Goal: Task Accomplishment & Management: Use online tool/utility

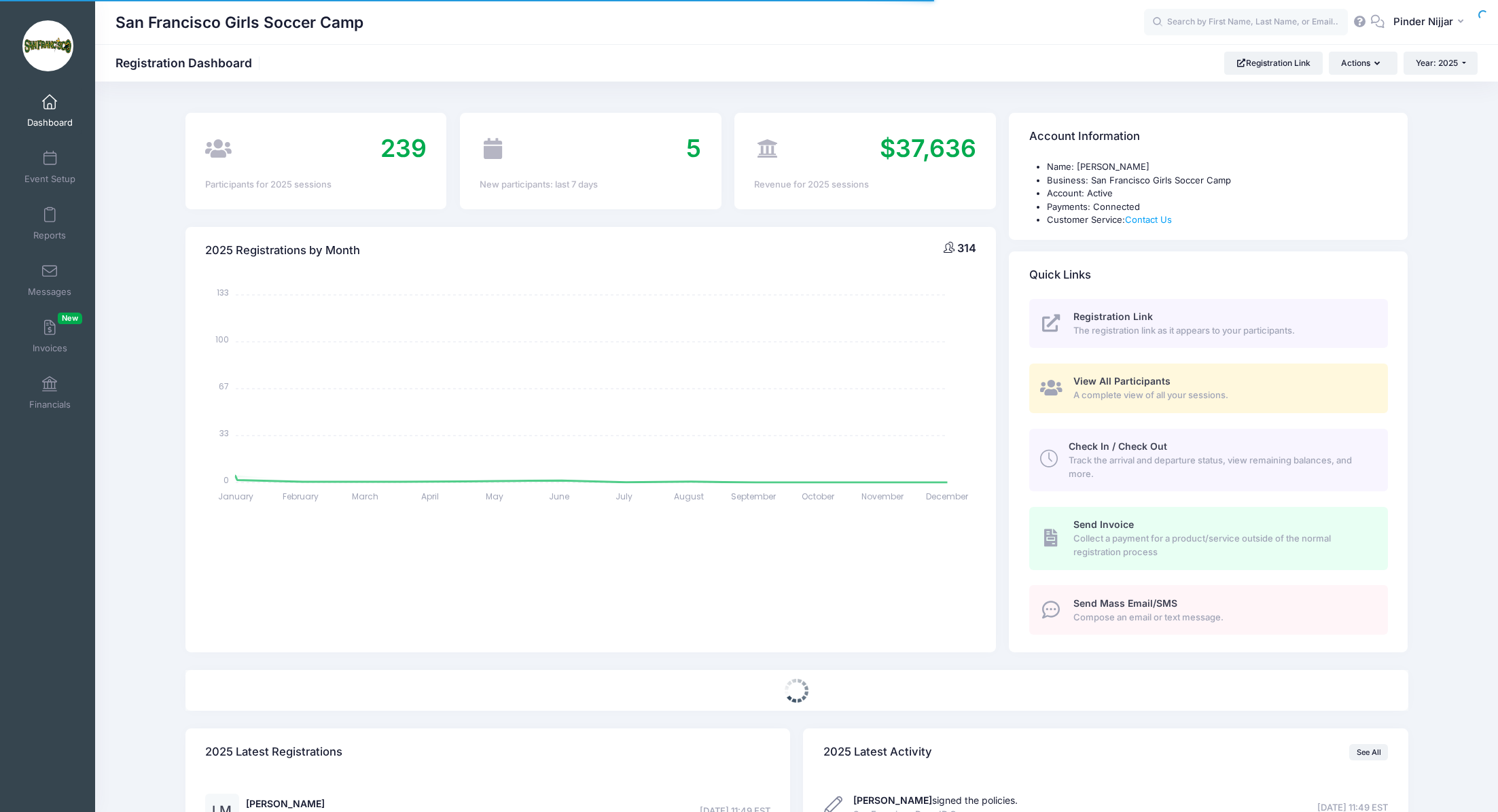
select select
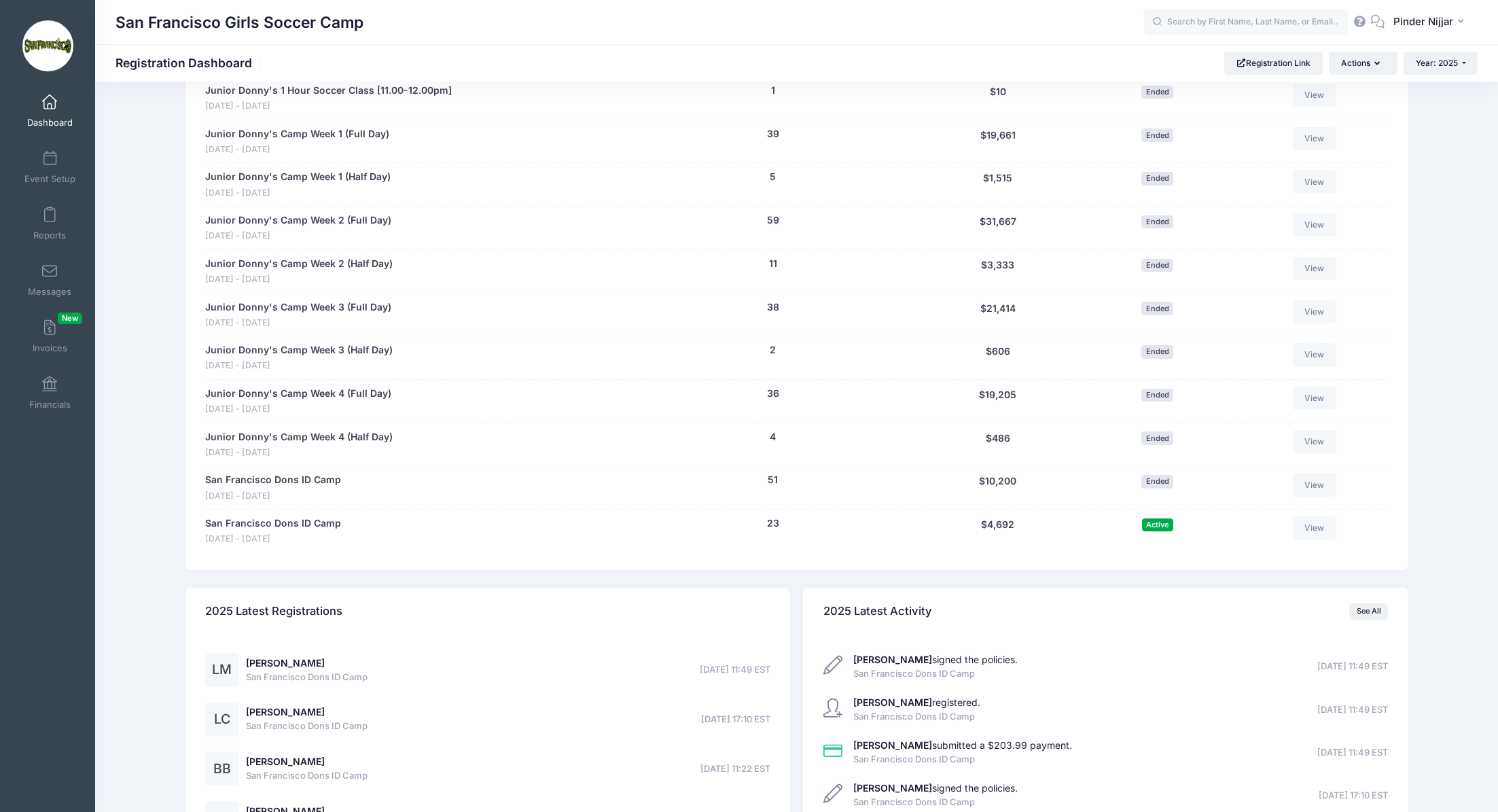
scroll to position [921, 0]
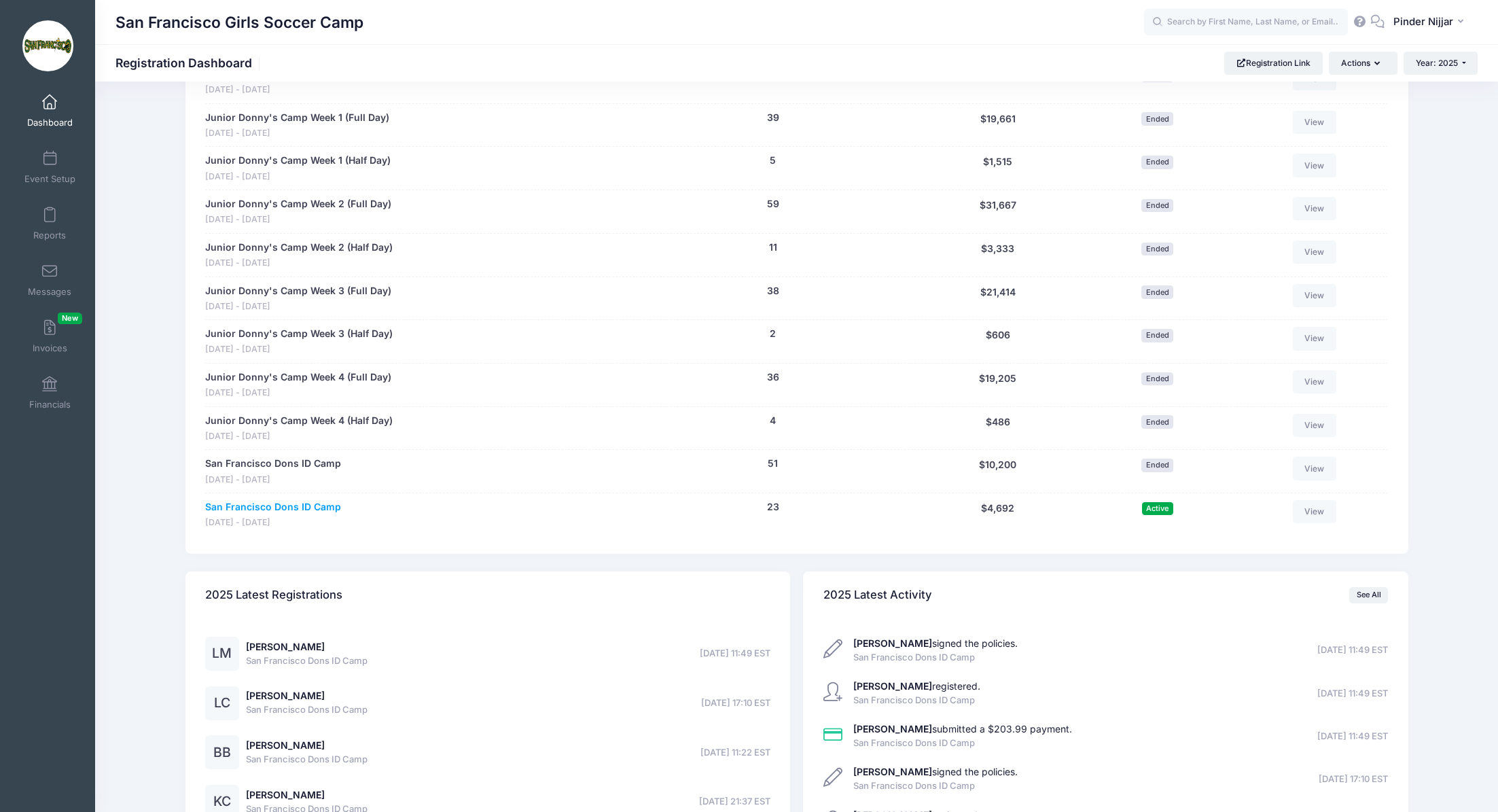
click at [290, 506] on link "San Francisco Dons ID Camp" at bounding box center [273, 507] width 136 height 14
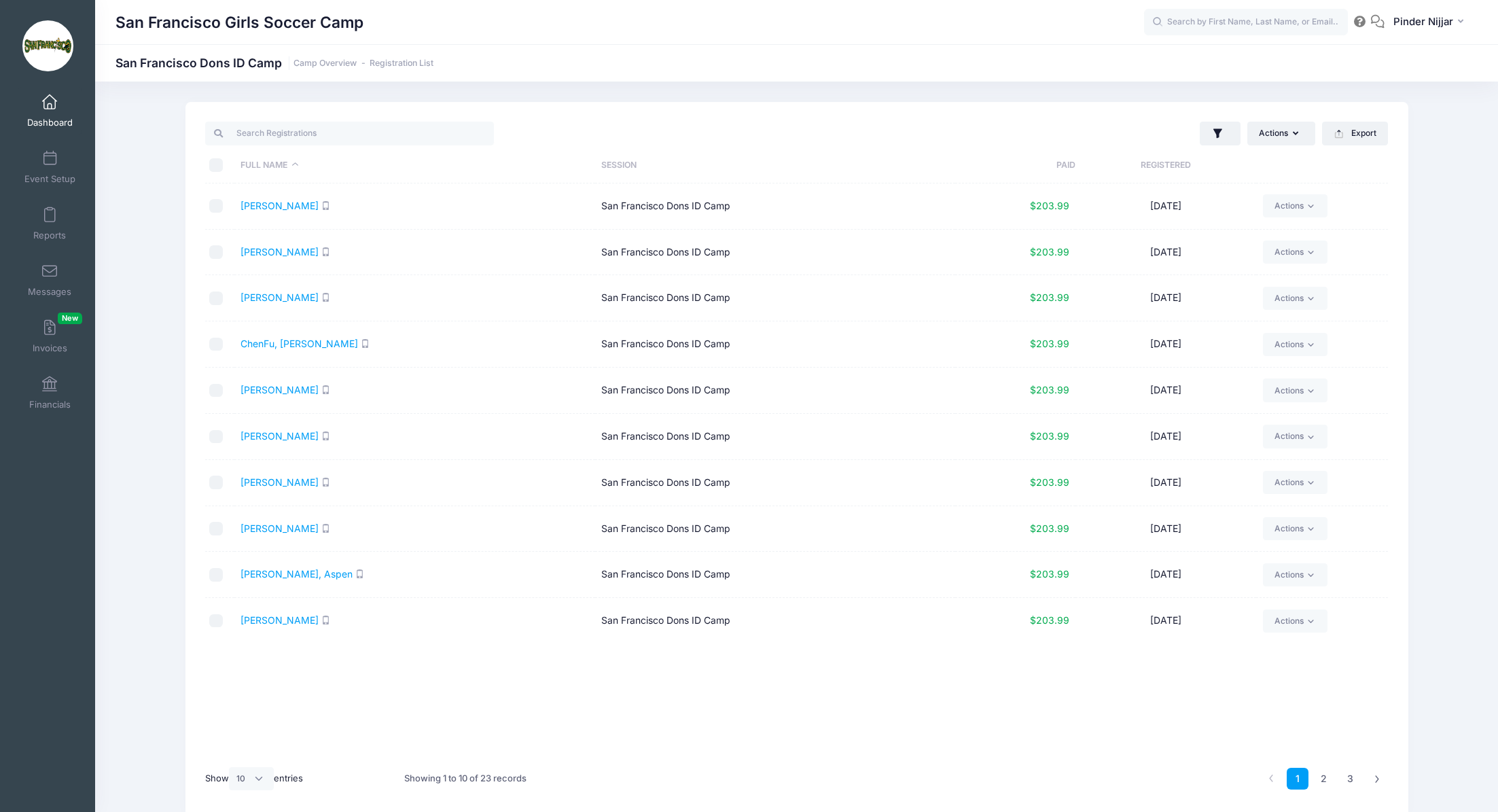
scroll to position [49, 0]
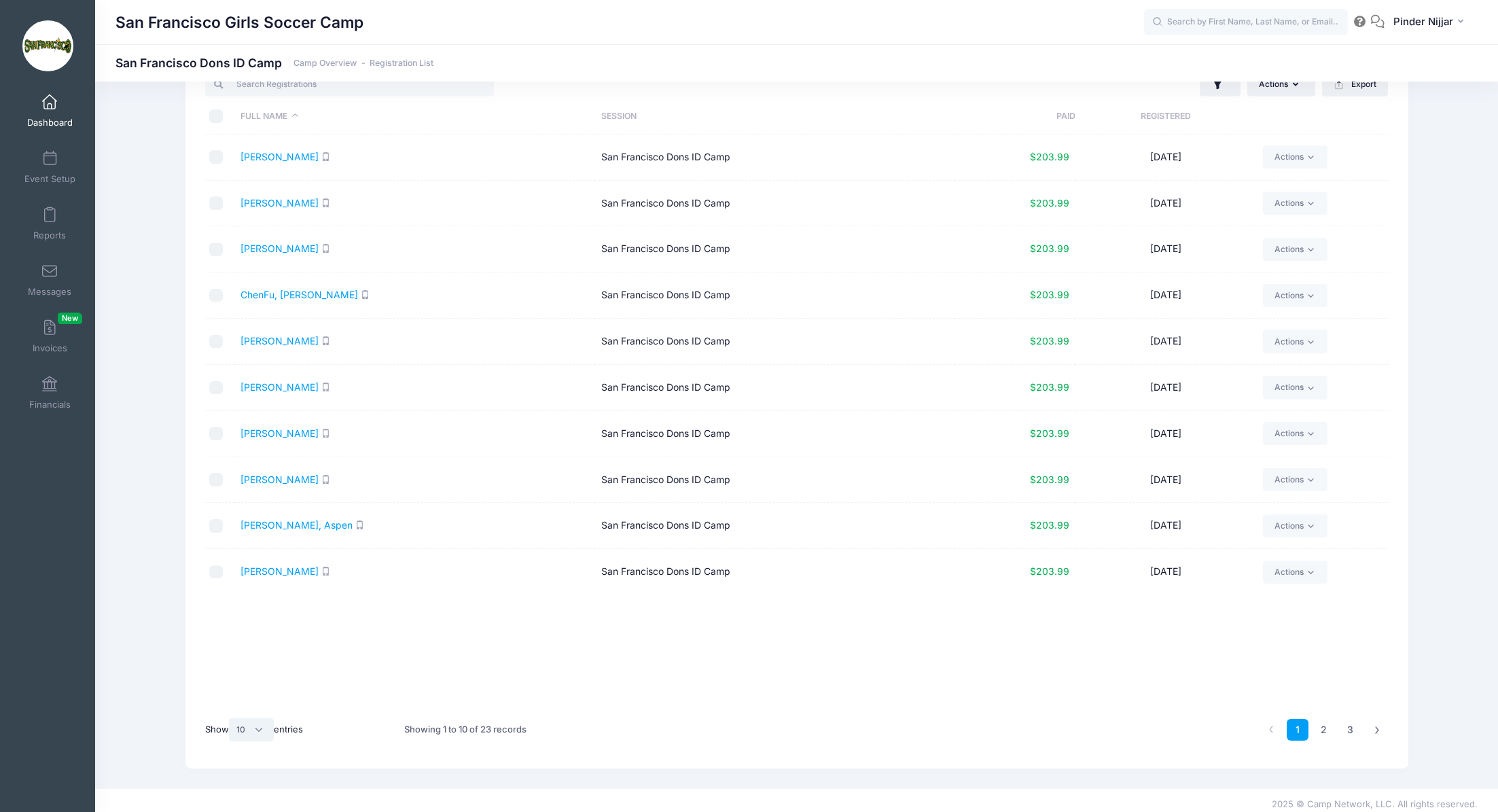
click at [248, 725] on select "All 10 25 50" at bounding box center [252, 729] width 45 height 23
select select "25"
click at [230, 718] on select "All 10 25 50" at bounding box center [252, 729] width 45 height 23
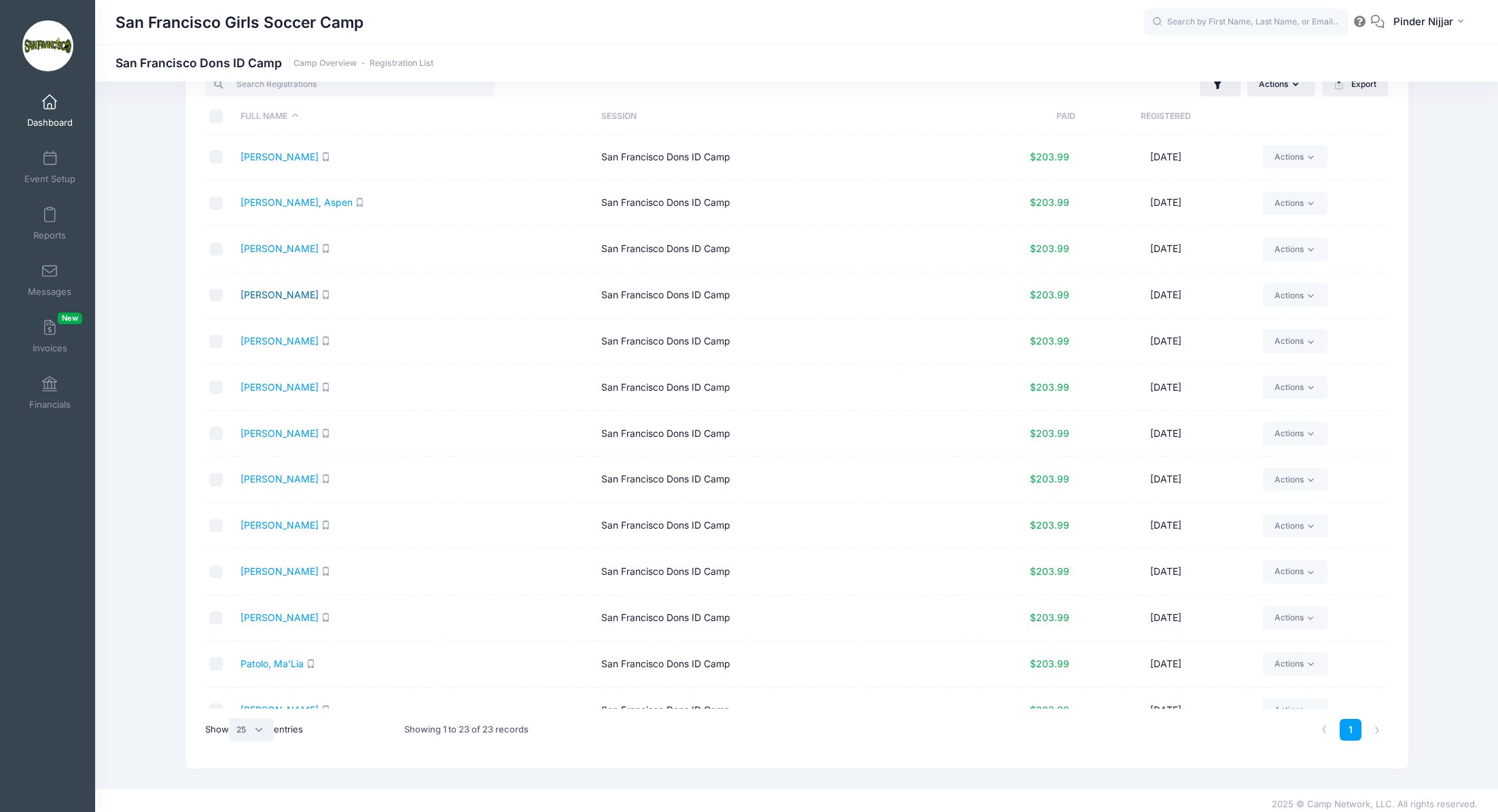
scroll to position [481, 0]
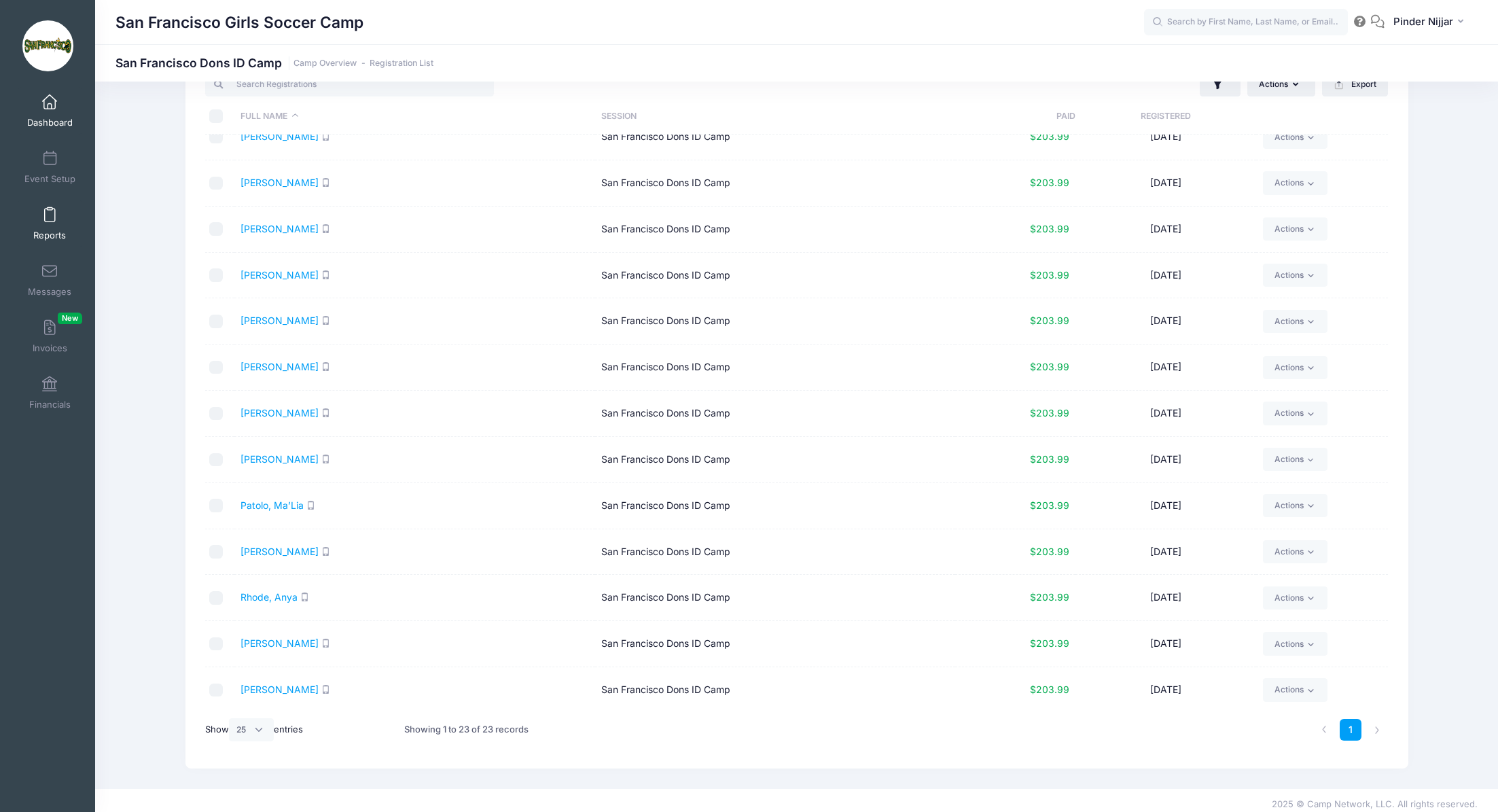
click at [50, 218] on span at bounding box center [50, 215] width 0 height 15
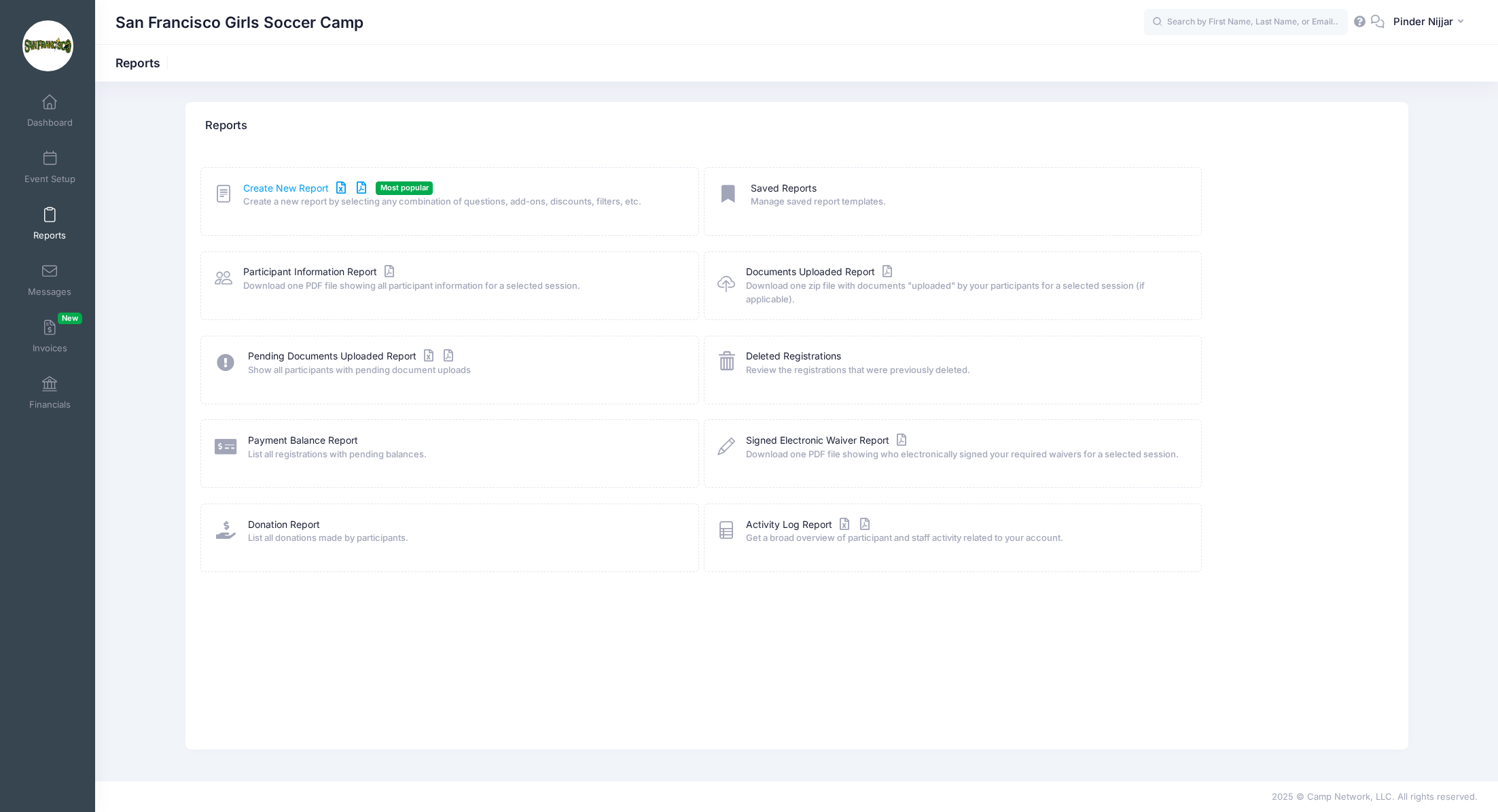
click at [283, 181] on link "Create New Report" at bounding box center [306, 188] width 126 height 14
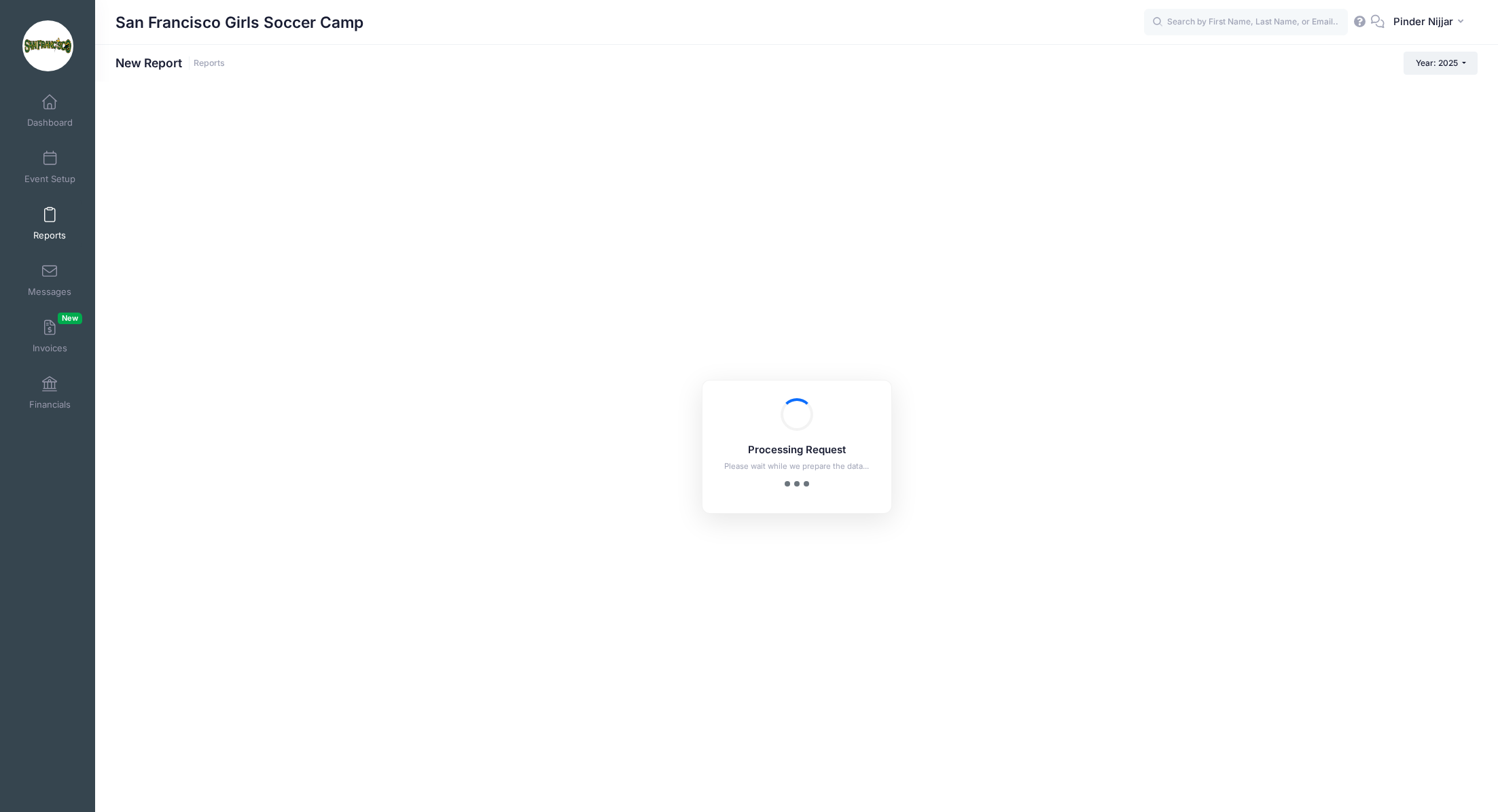
checkbox input "true"
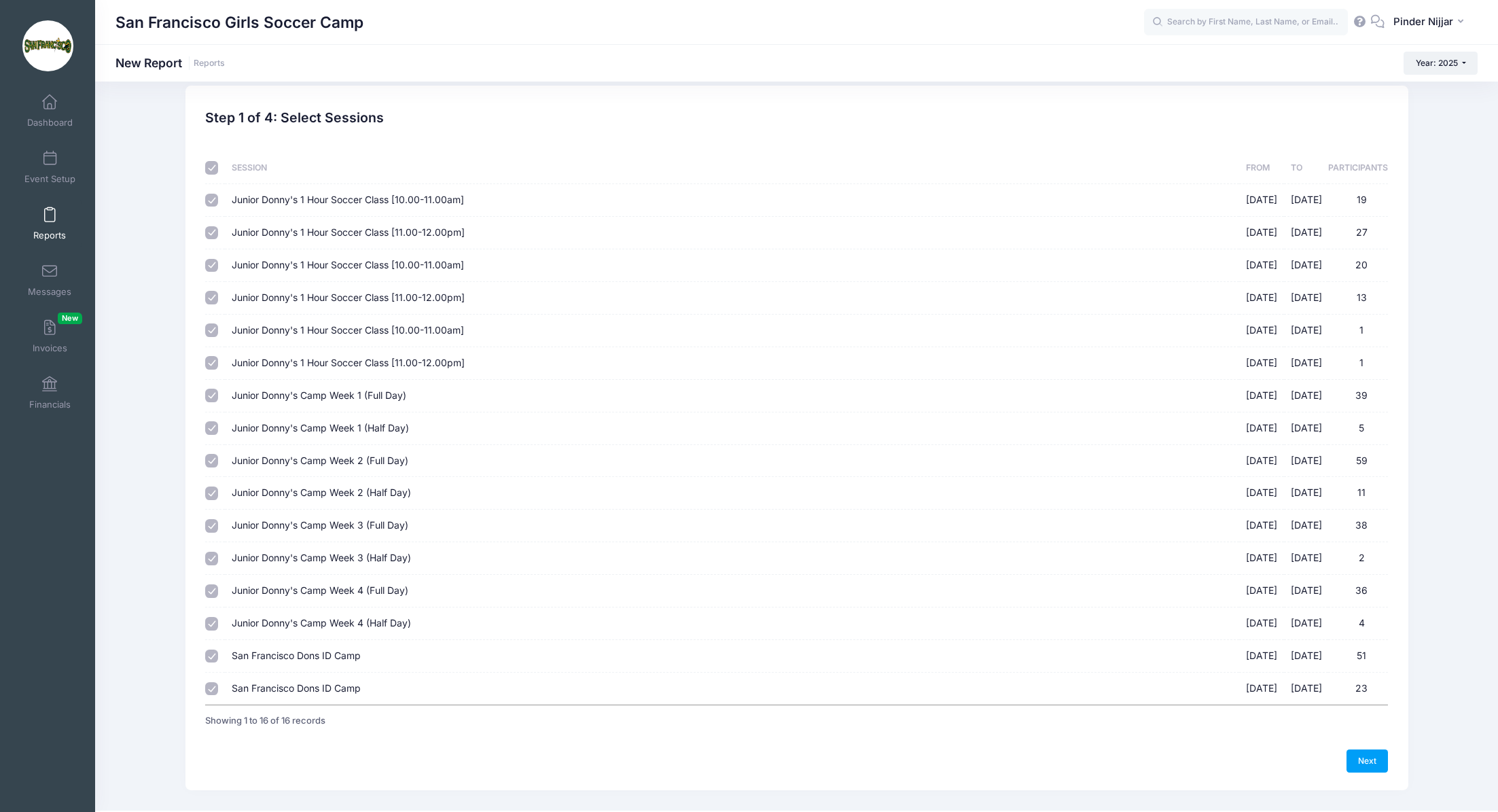
click at [217, 168] on input "checkbox" at bounding box center [211, 167] width 13 height 13
checkbox input "false"
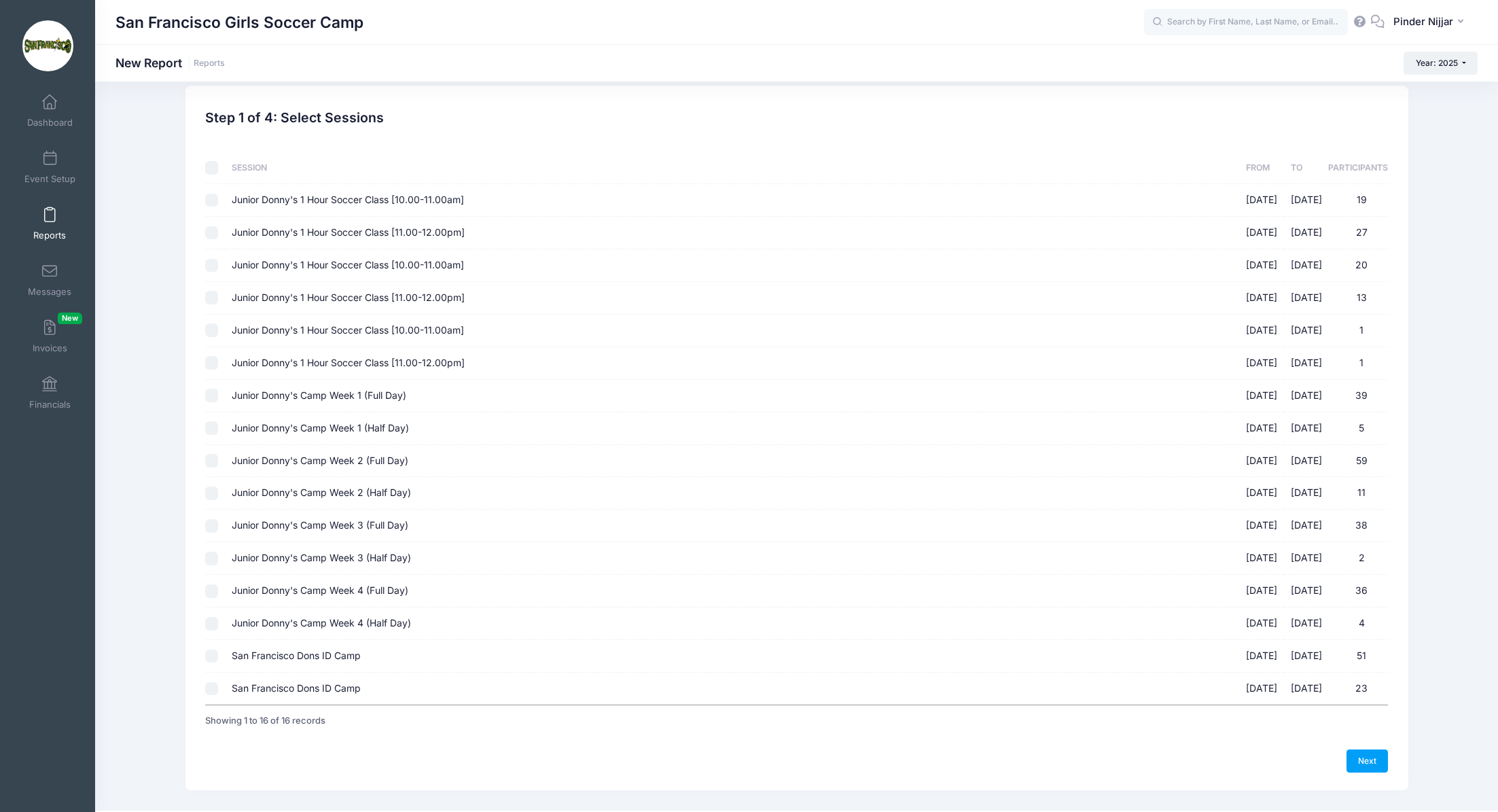
checkbox input "false"
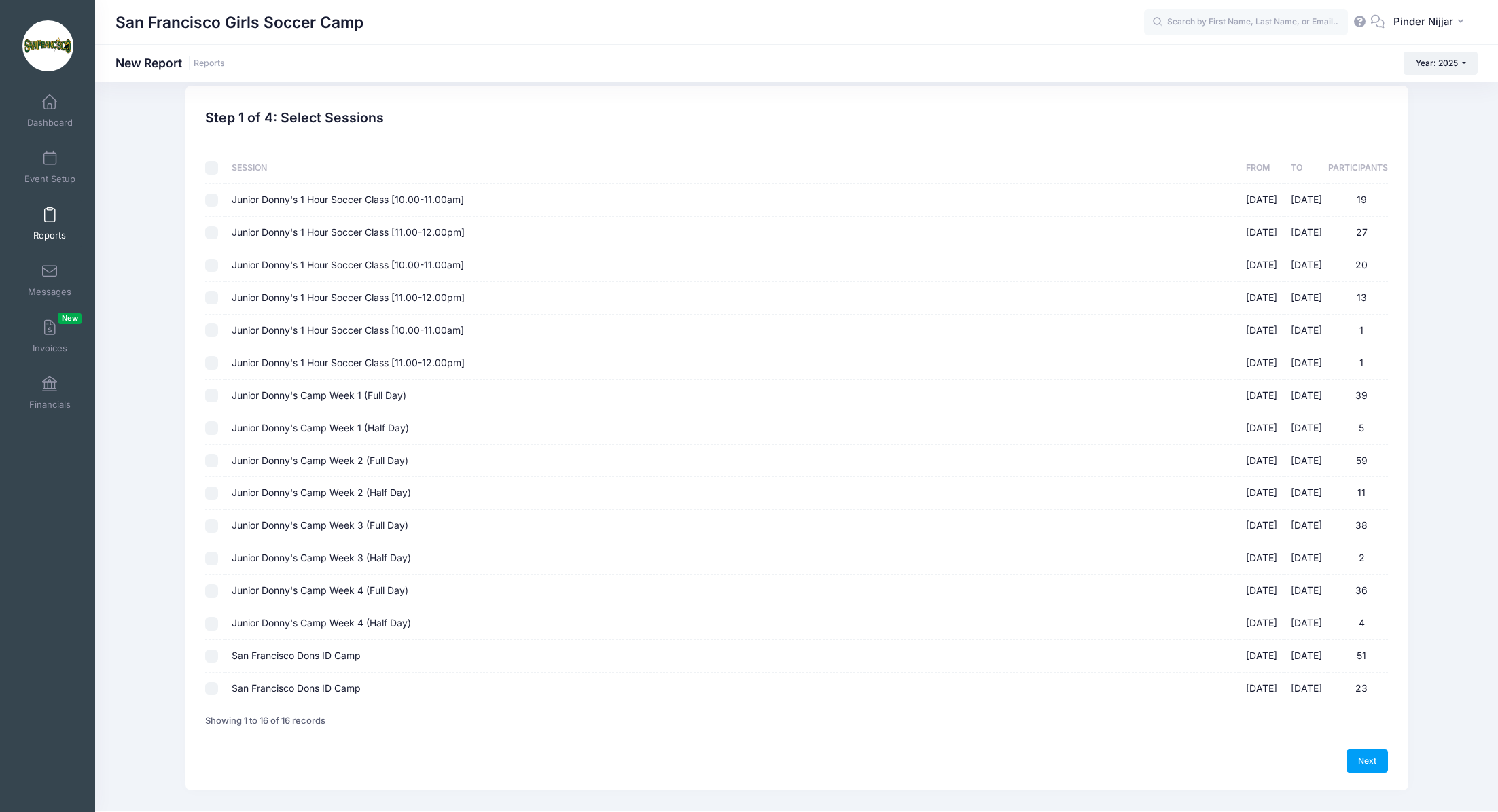
checkbox input "false"
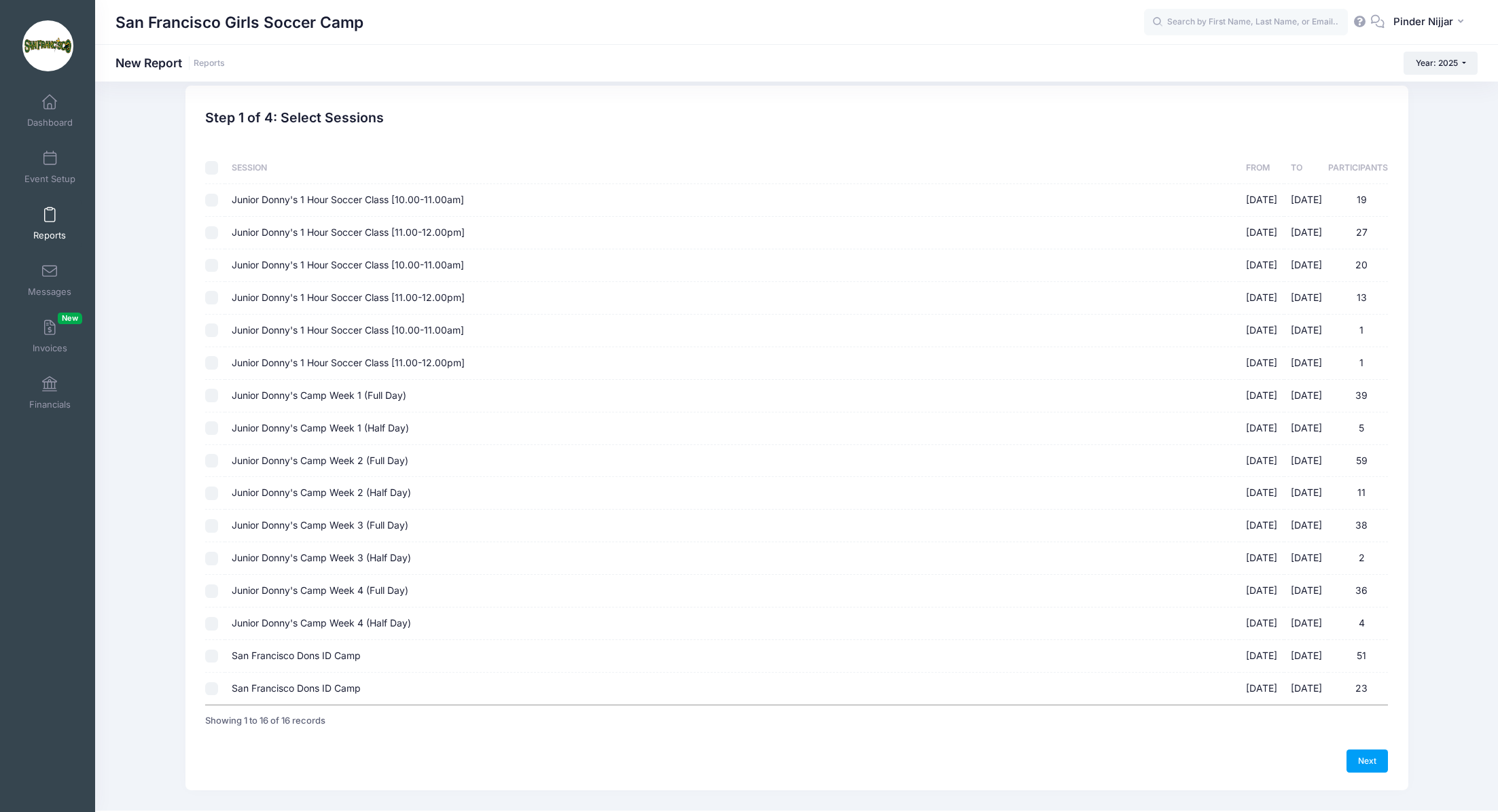
checkbox input "false"
click at [210, 688] on input "San Francisco Dons ID Camp 10/18/2025 - 10/18/2025 23" at bounding box center [211, 689] width 13 height 13
checkbox input "true"
click at [1374, 751] on link "Next" at bounding box center [1367, 760] width 42 height 23
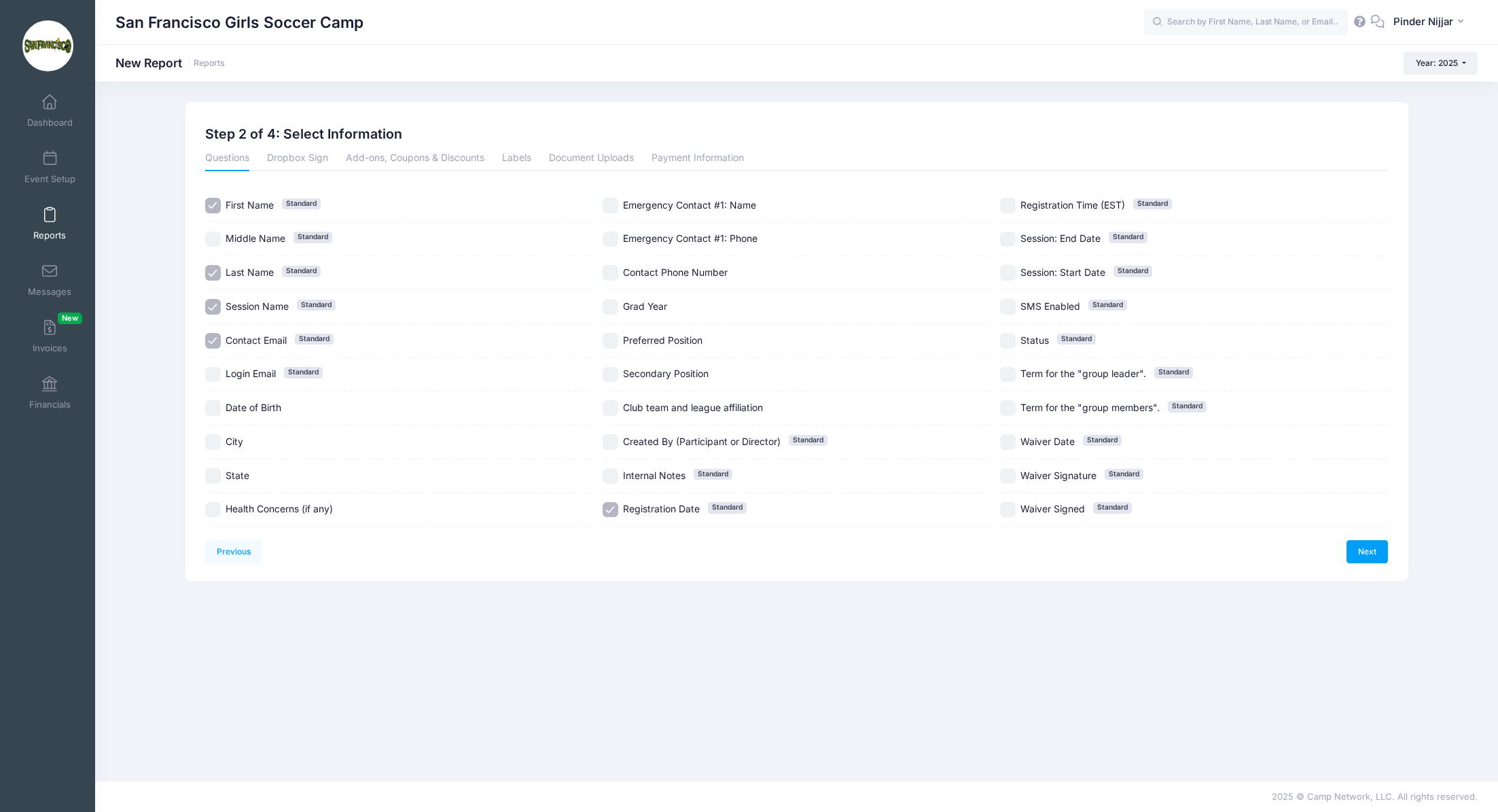
click at [609, 345] on input "Preferred Position" at bounding box center [610, 340] width 16 height 16
checkbox input "true"
click at [1360, 545] on link "Next" at bounding box center [1367, 552] width 42 height 23
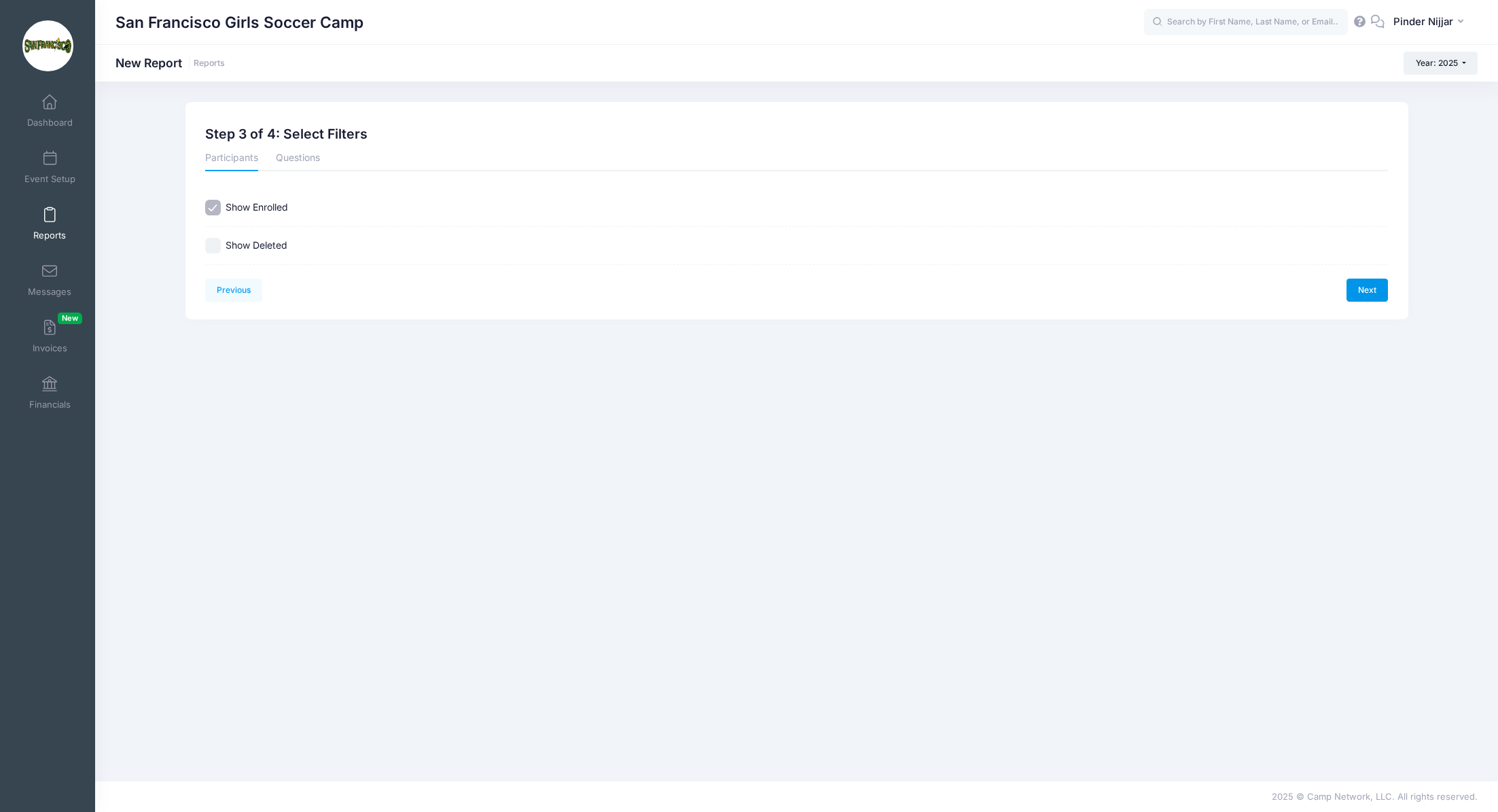
click at [1381, 285] on link "Next" at bounding box center [1367, 289] width 42 height 23
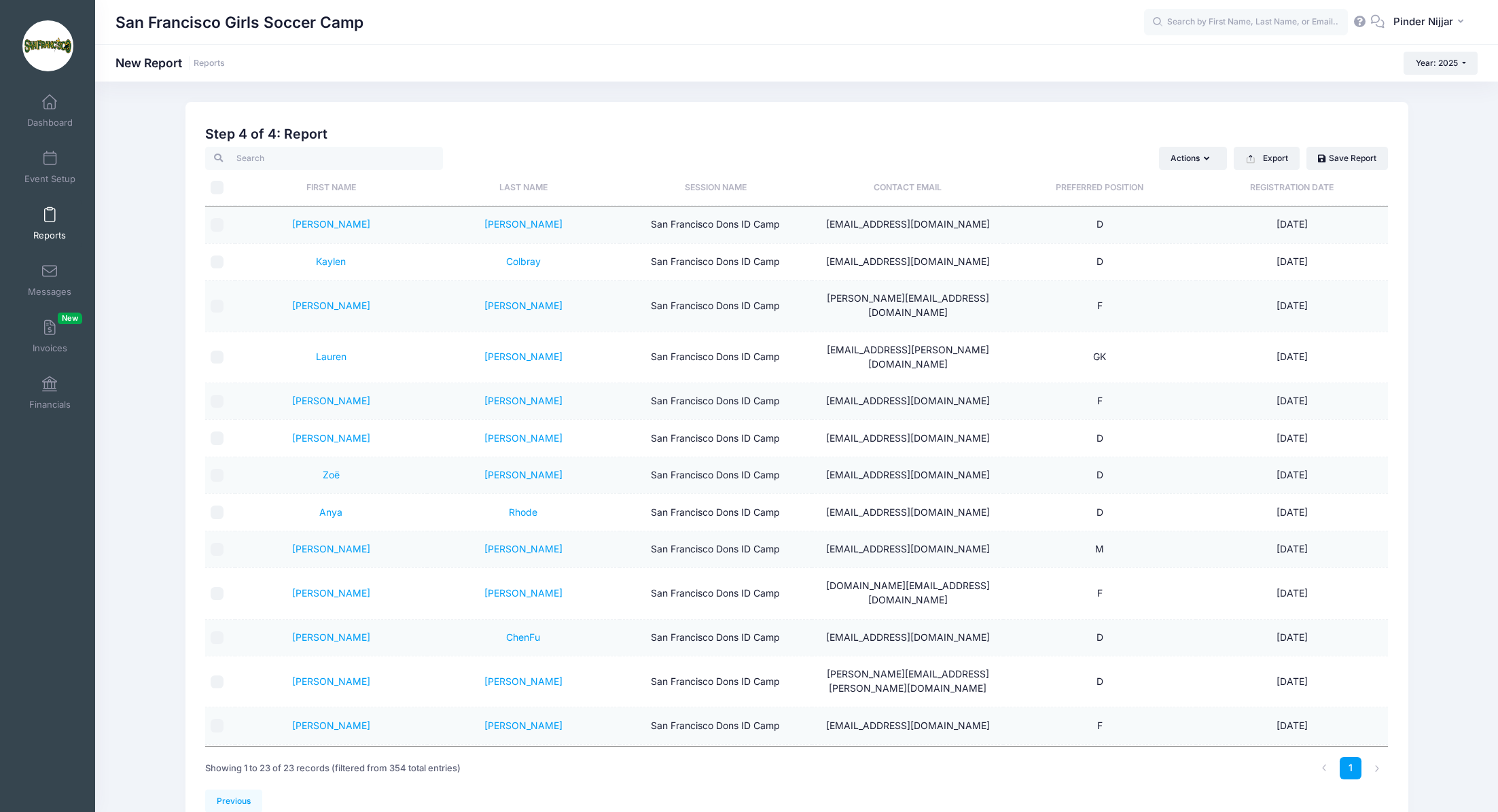
click at [1119, 180] on th "Preferred Position" at bounding box center [1100, 188] width 193 height 36
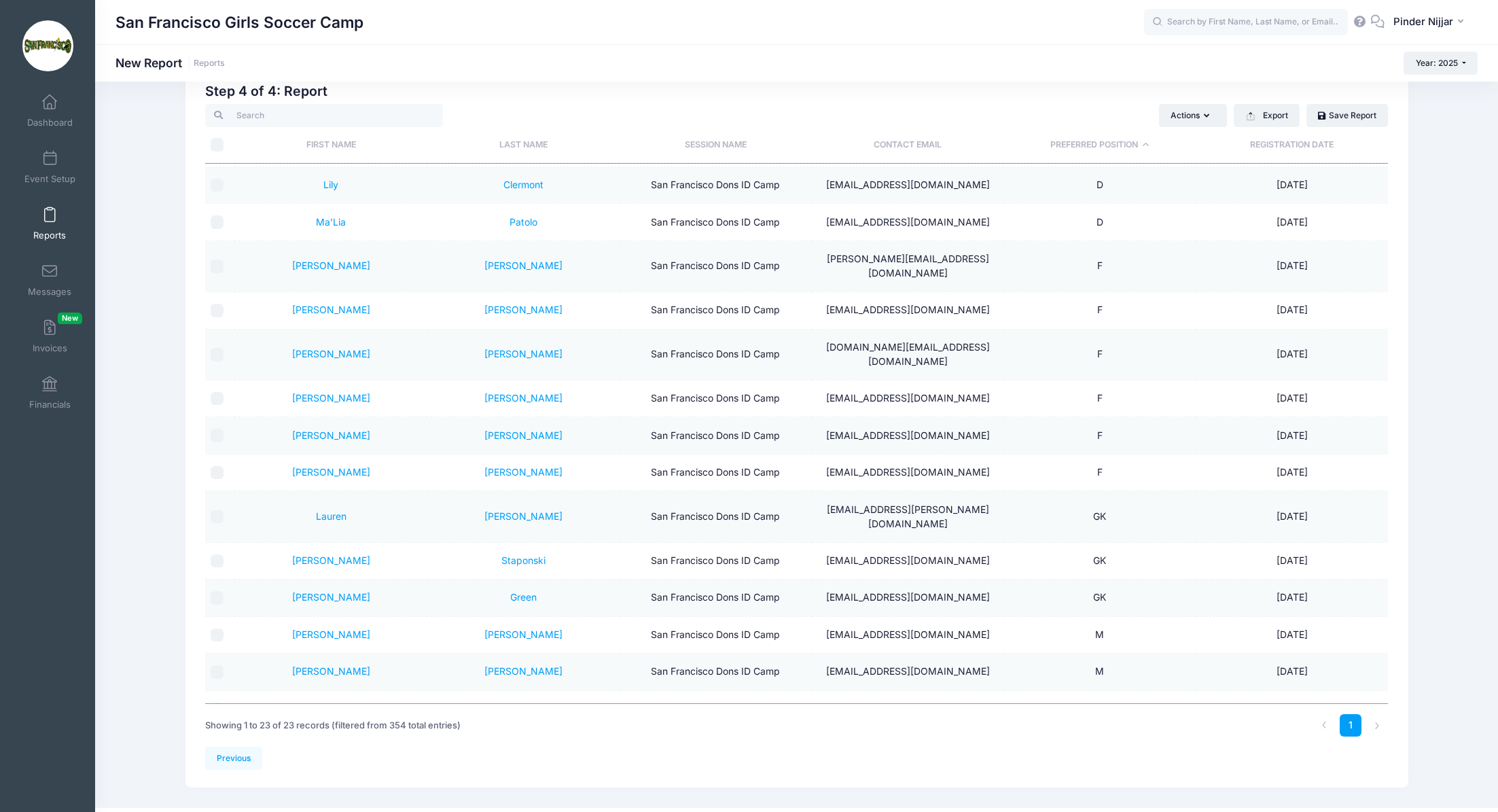
scroll to position [70, 0]
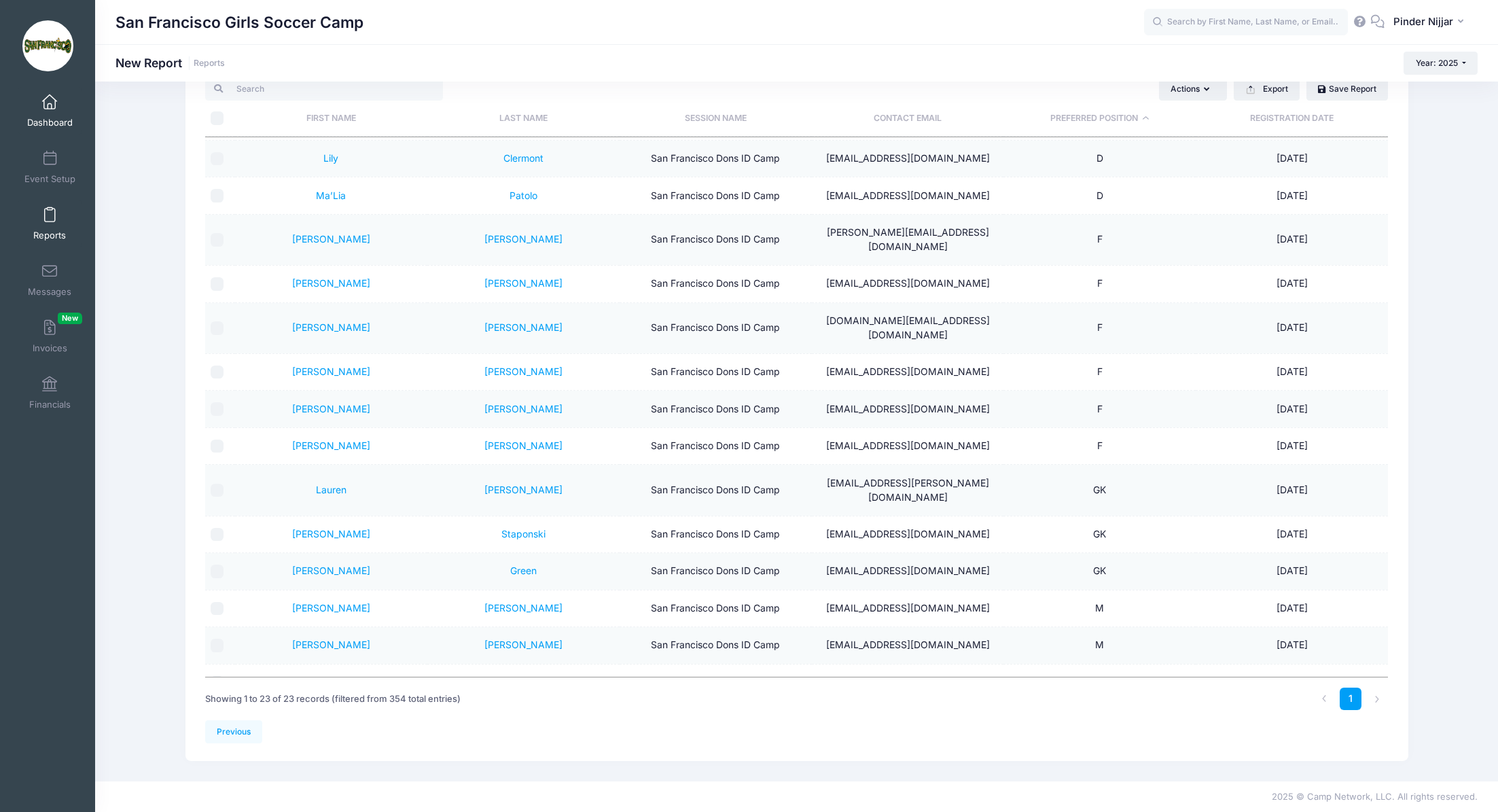
click at [66, 115] on link "Dashboard" at bounding box center [50, 111] width 65 height 48
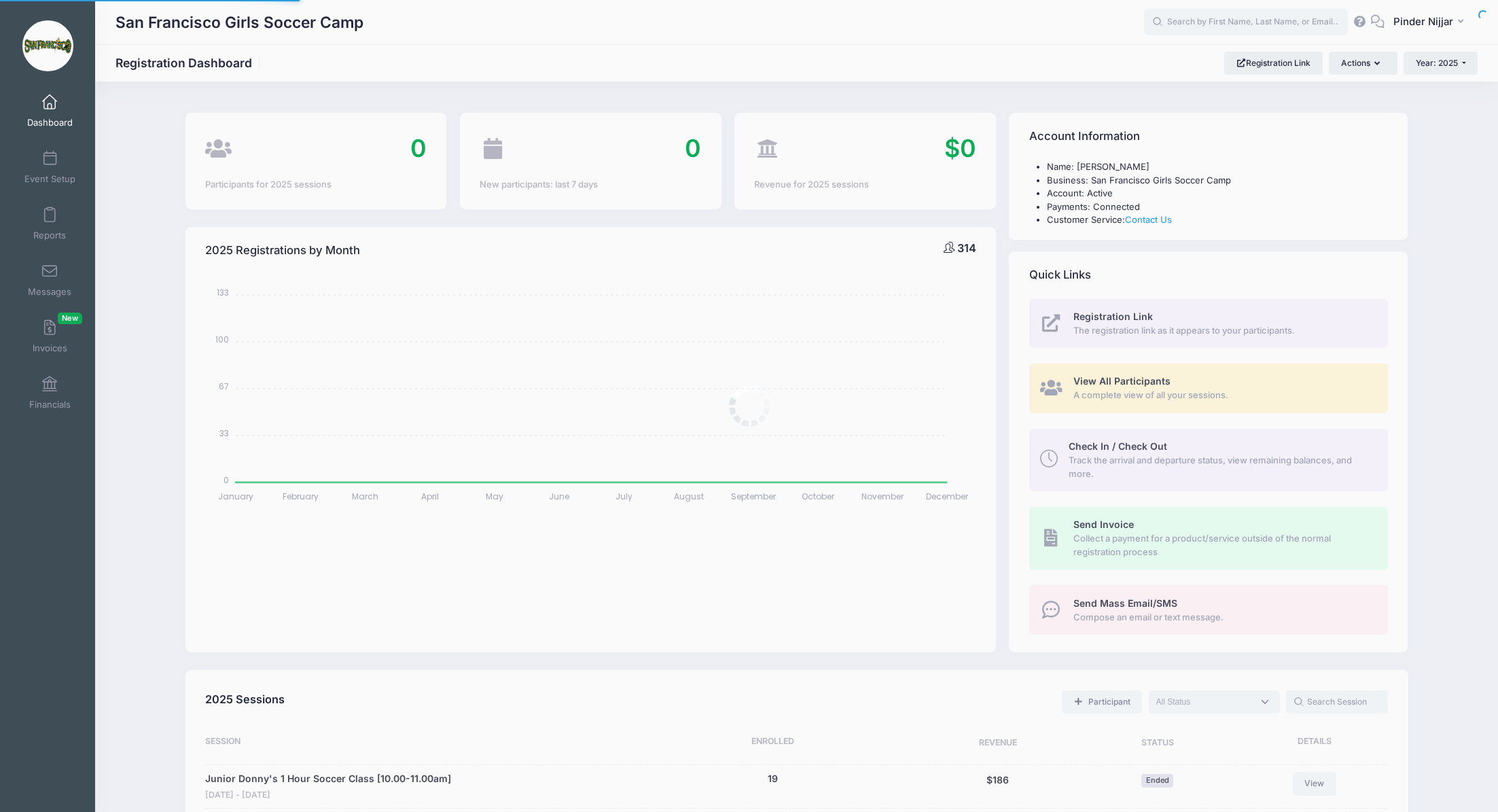
select select
